Goal: Task Accomplishment & Management: Manage account settings

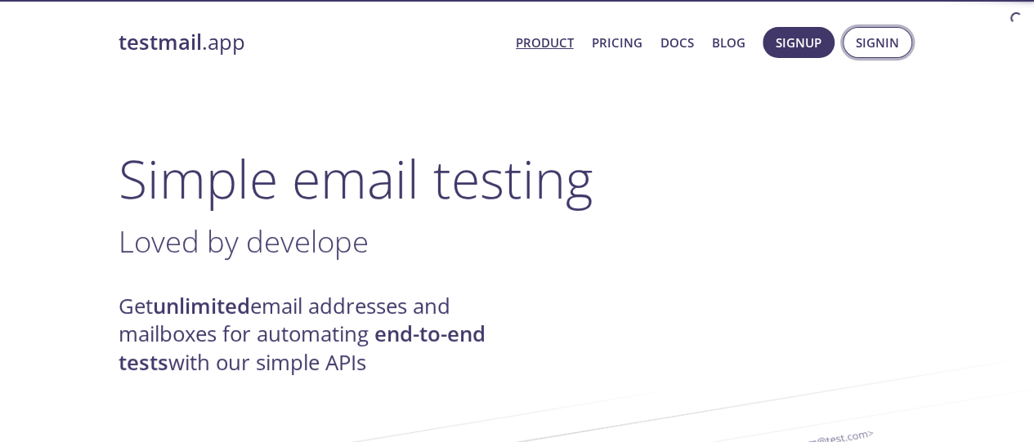
click at [877, 43] on span "Signin" at bounding box center [877, 42] width 43 height 21
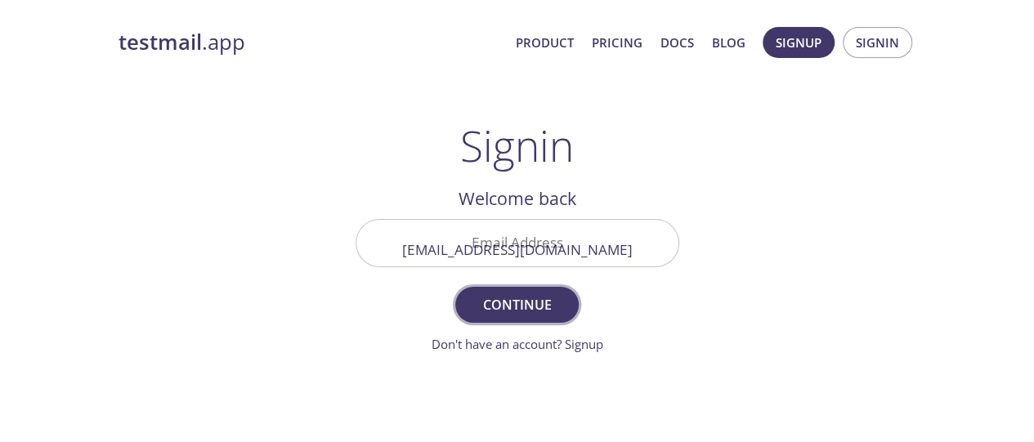
type input "[EMAIL_ADDRESS][DOMAIN_NAME]"
click at [517, 304] on span "Continue" at bounding box center [516, 305] width 87 height 23
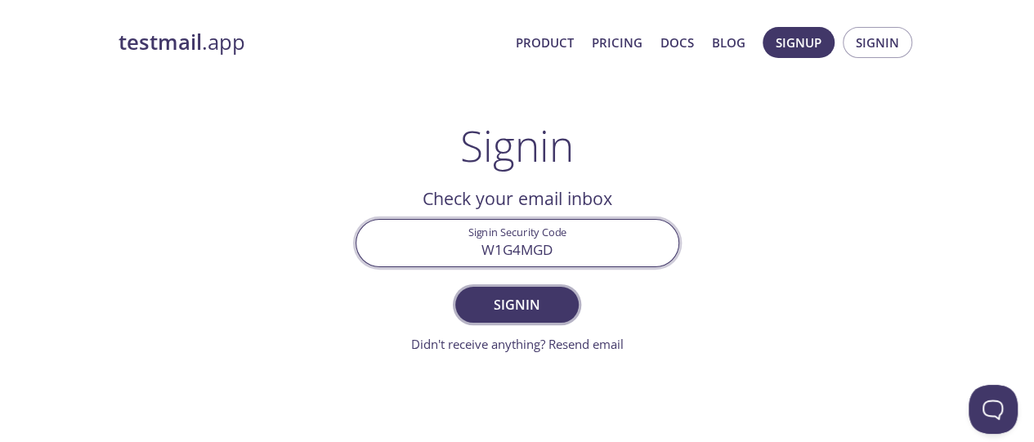
type input "W1G4MGD"
click at [517, 304] on span "Signin" at bounding box center [516, 305] width 87 height 23
